Goal: Task Accomplishment & Management: Use online tool/utility

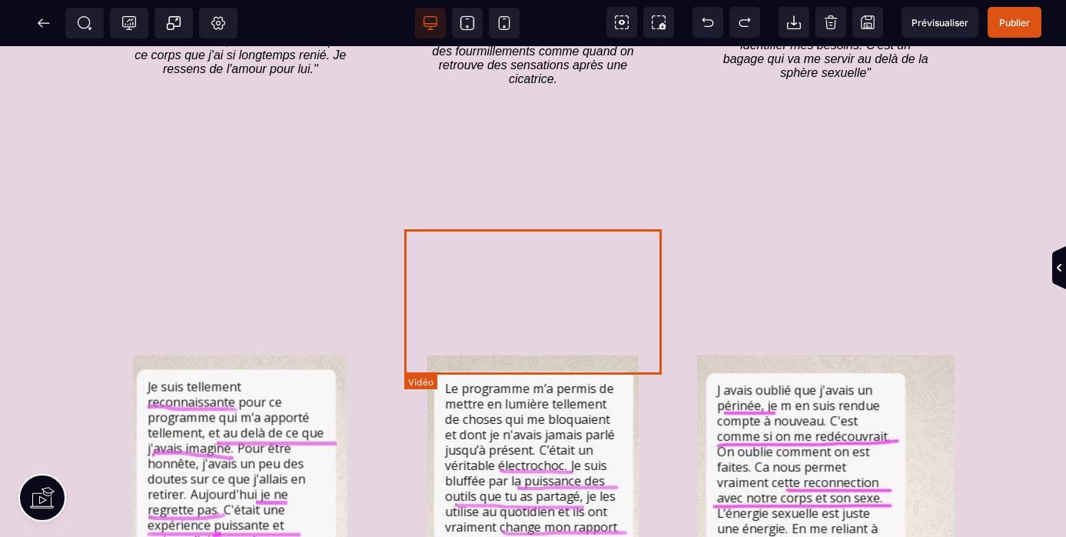
scroll to position [2912, 0]
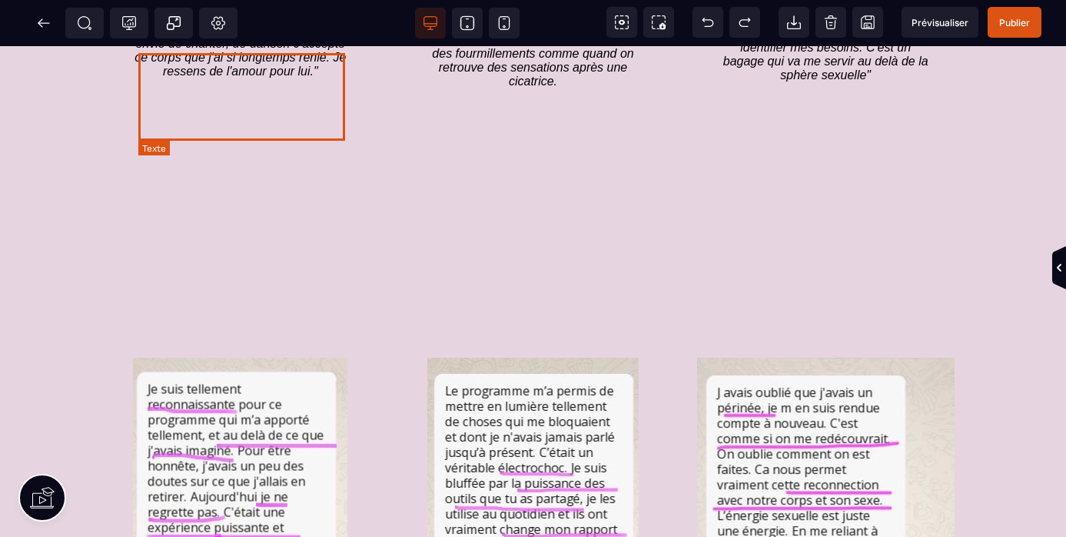
click at [241, 78] on icon "W. 34 ans : "Je ne sais pas ce que j'ai, mais je suis contente, je suis joyeuse…" at bounding box center [242, 36] width 215 height 82
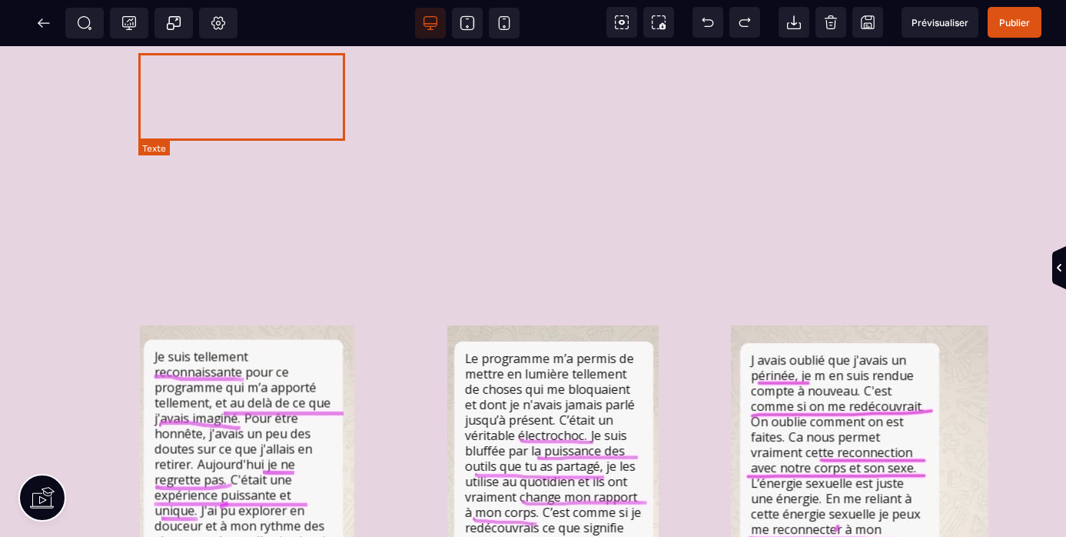
select select "***"
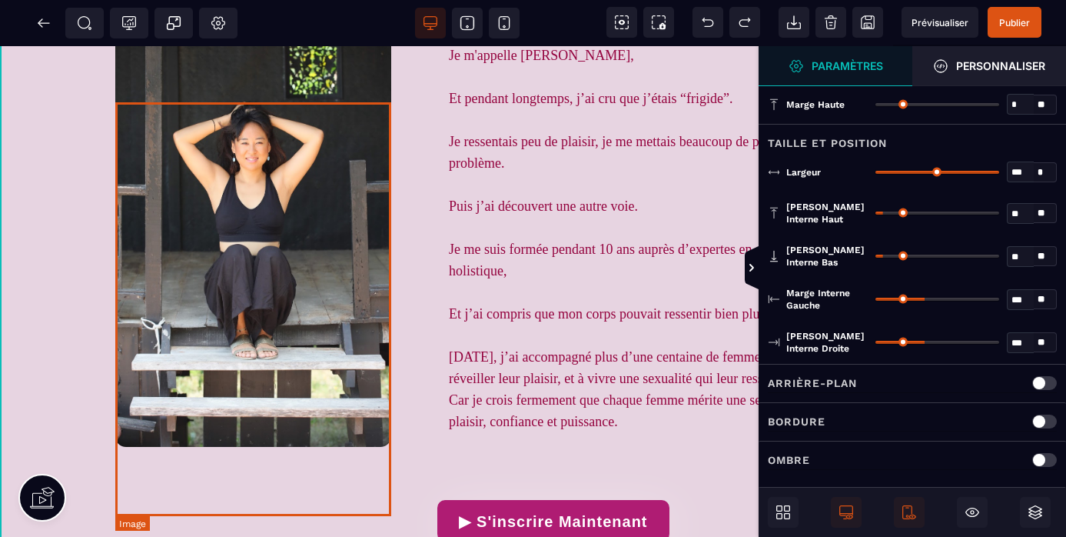
scroll to position [1334, 0]
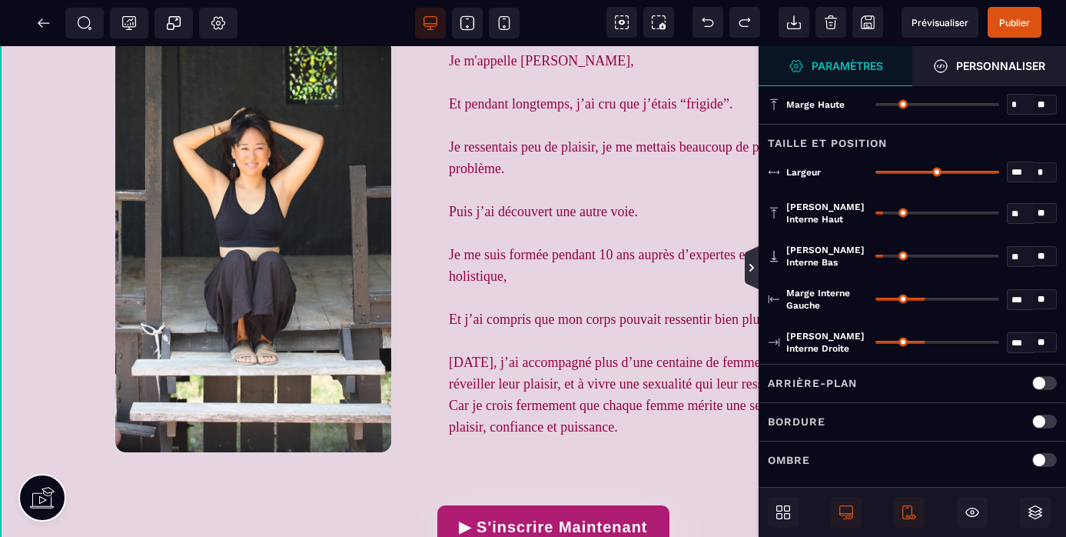
click at [752, 270] on icon at bounding box center [752, 267] width 12 height 12
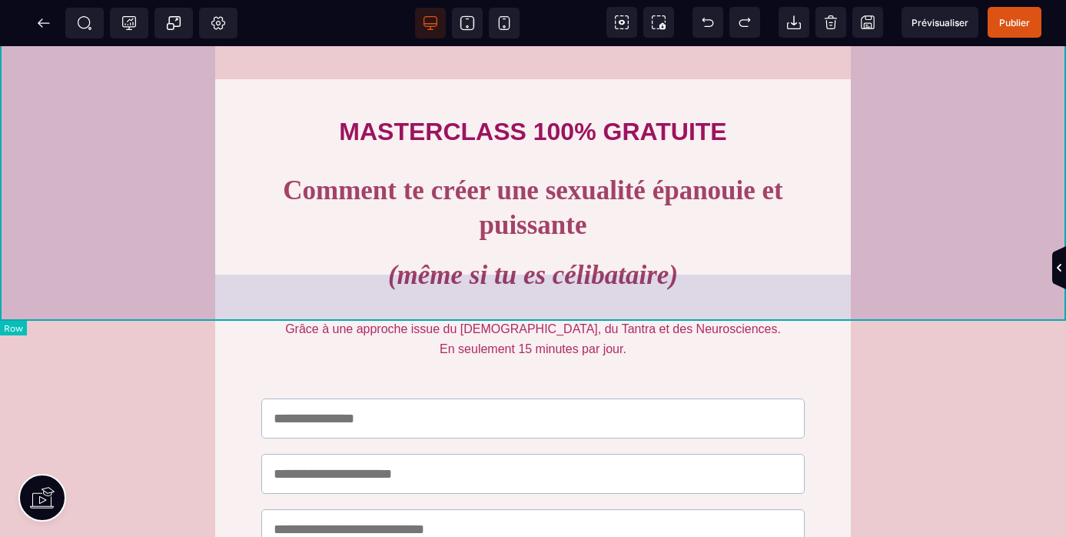
scroll to position [0, 0]
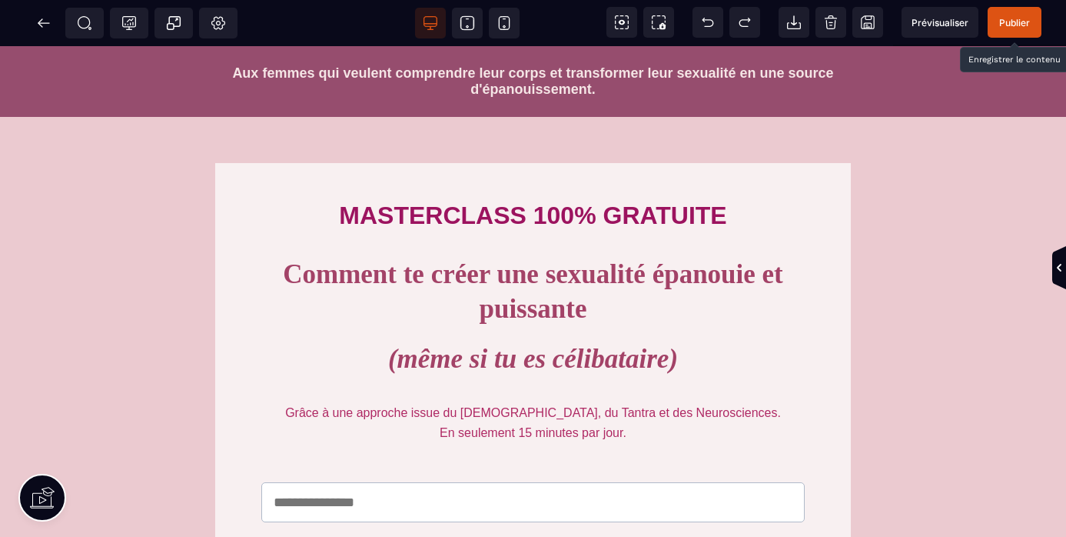
click at [1009, 20] on span "Publier" at bounding box center [1015, 23] width 31 height 12
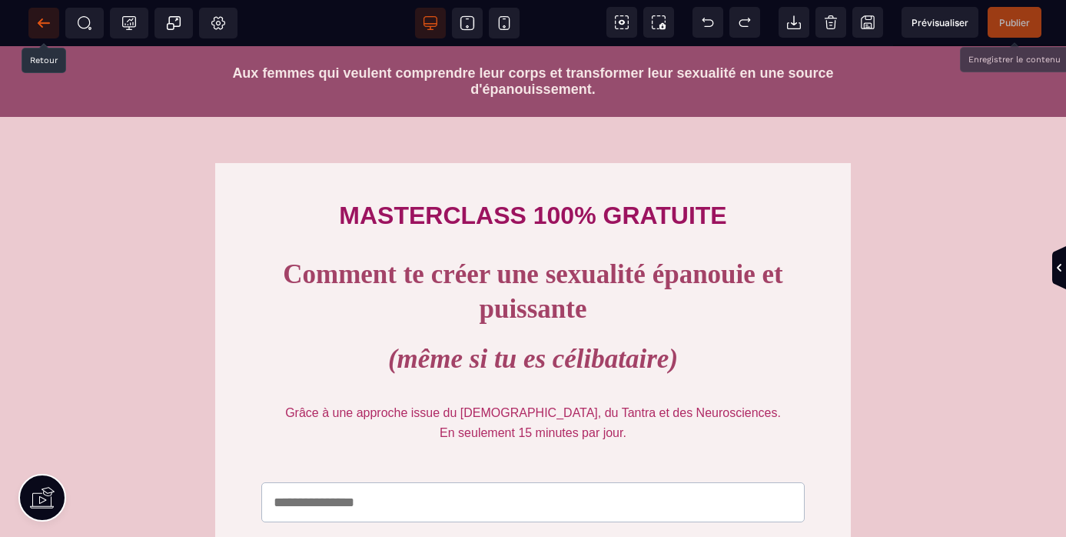
click at [45, 19] on icon at bounding box center [43, 22] width 15 height 15
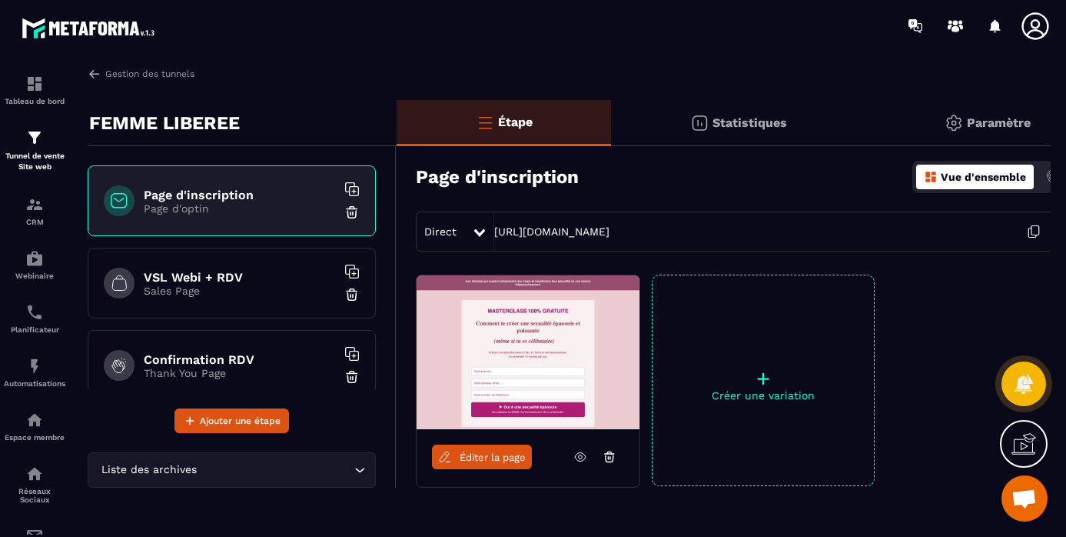
click at [191, 279] on h6 "VSL Webi + RDV" at bounding box center [240, 277] width 192 height 15
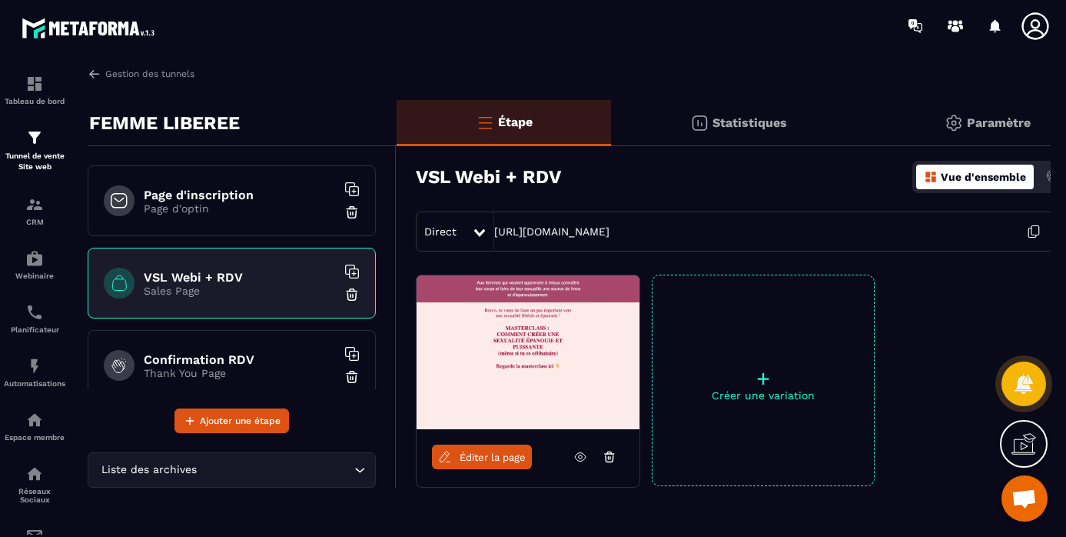
click at [495, 458] on span "Éditer la page" at bounding box center [493, 457] width 66 height 12
